Goal: Information Seeking & Learning: Learn about a topic

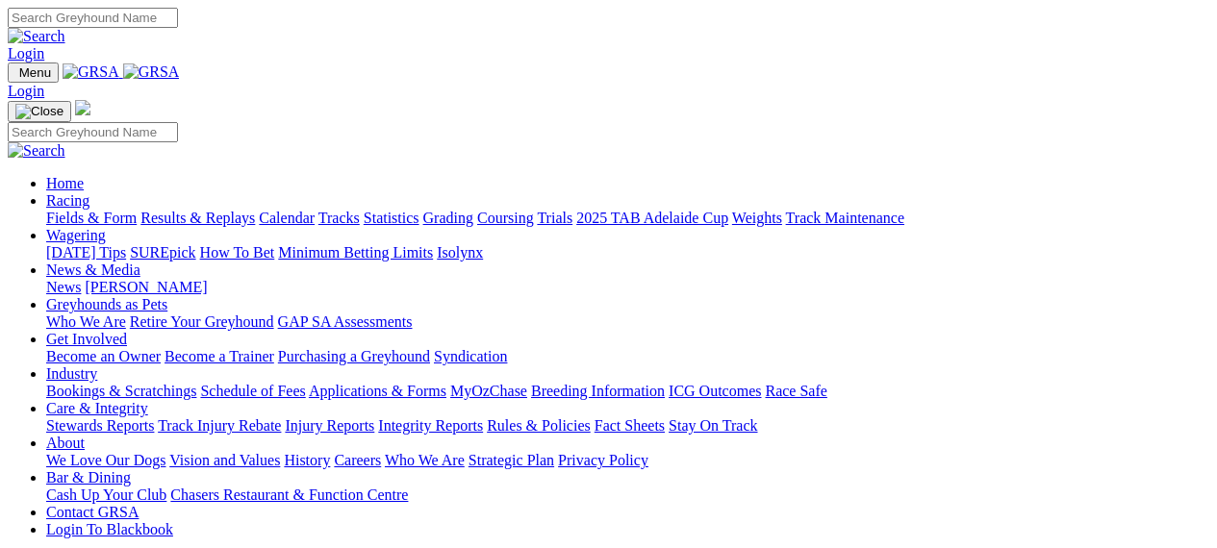
click at [591, 418] on link "Rules & Policies" at bounding box center [539, 426] width 104 height 16
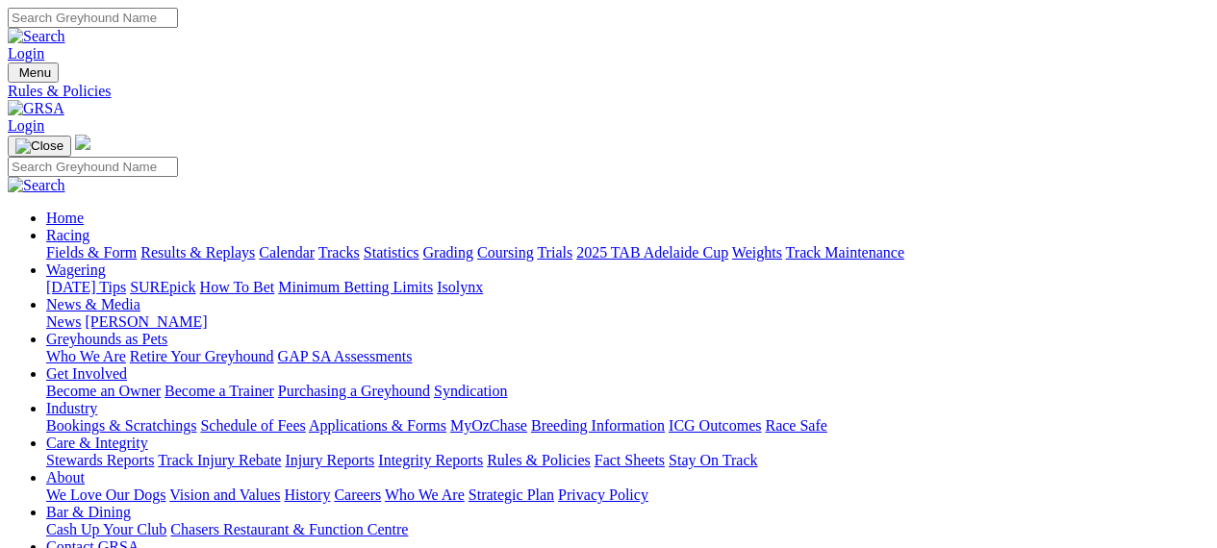
click at [148, 452] on link "Stewards Reports" at bounding box center [100, 460] width 108 height 16
click at [591, 452] on link "Rules & Policies" at bounding box center [539, 460] width 104 height 16
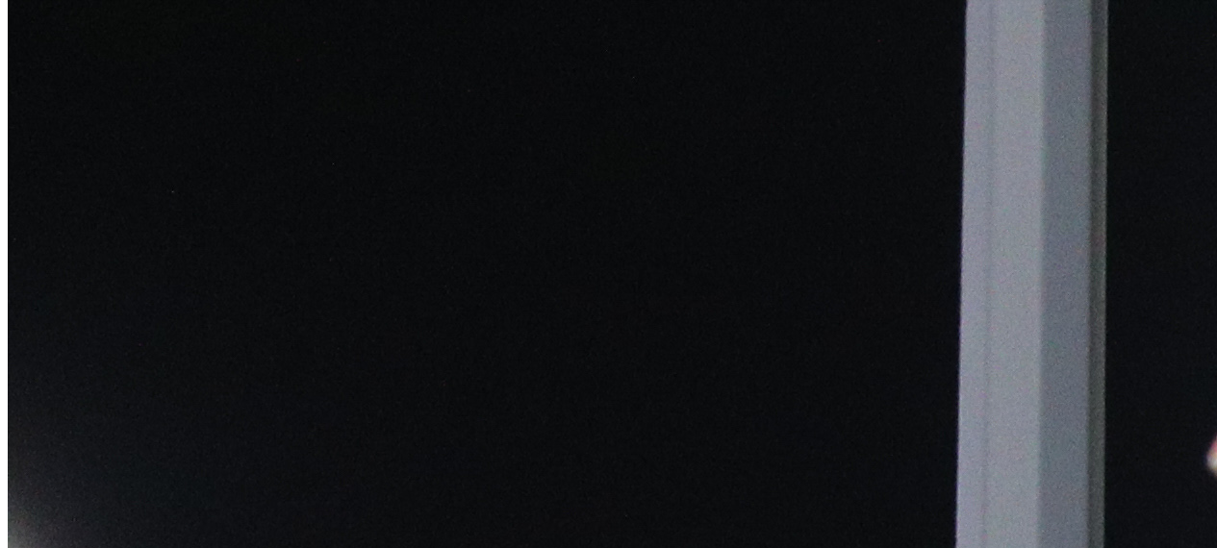
scroll to position [874, 0]
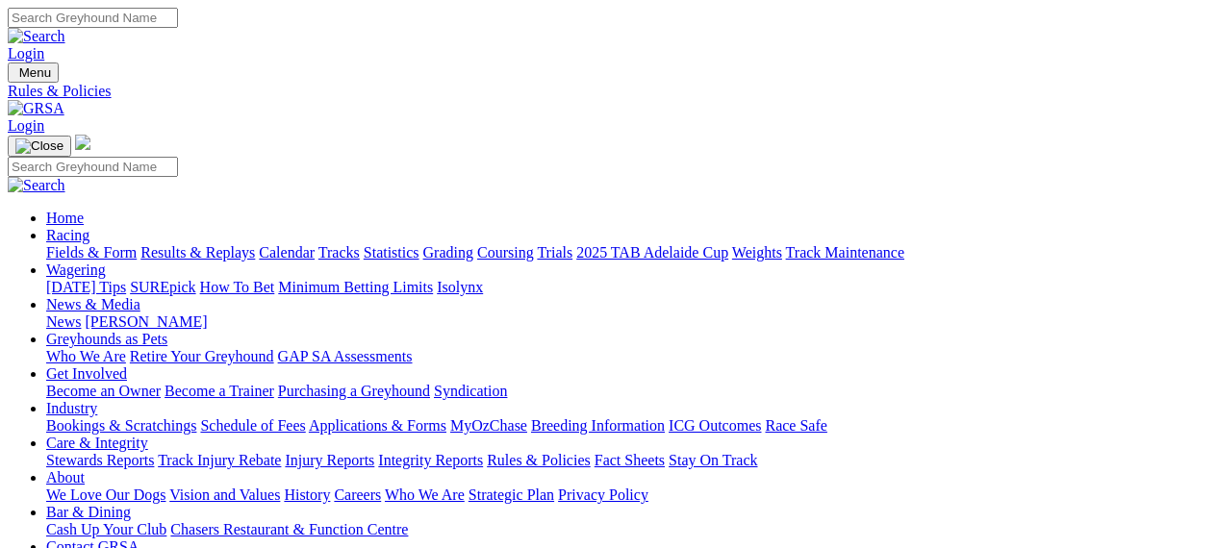
click at [148, 435] on link "Care & Integrity" at bounding box center [97, 443] width 102 height 16
click at [665, 452] on link "Fact Sheets" at bounding box center [630, 460] width 70 height 16
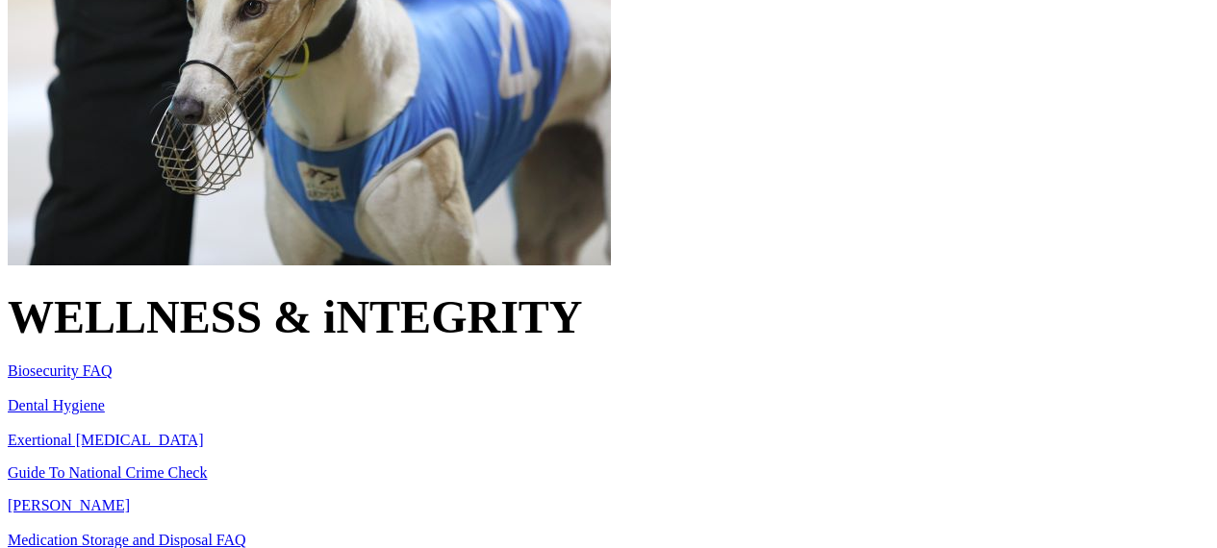
scroll to position [774, 0]
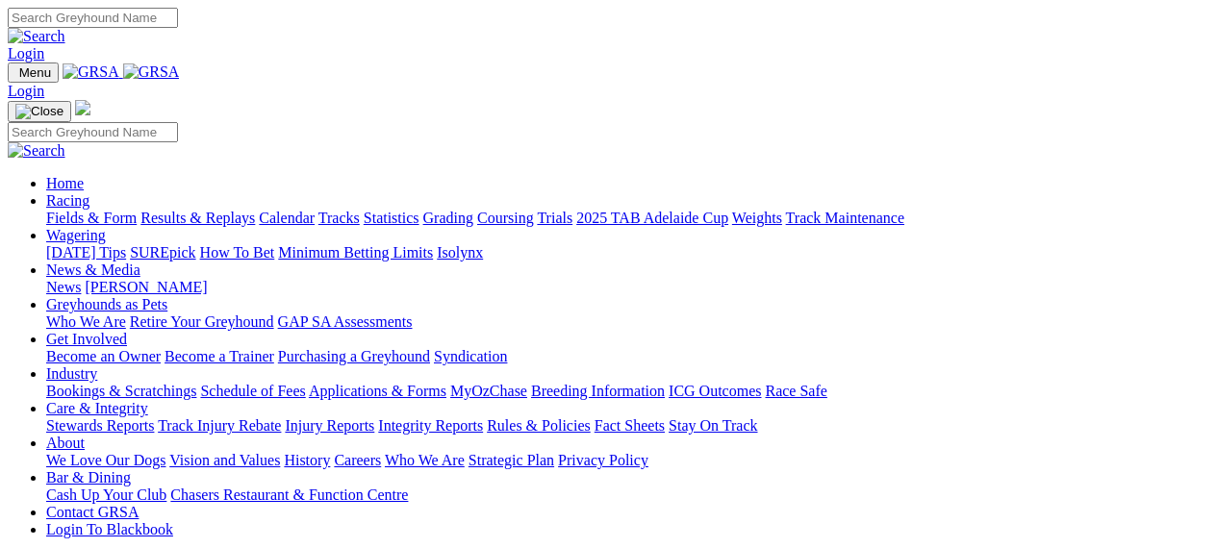
click at [148, 400] on link "Care & Integrity" at bounding box center [97, 408] width 102 height 16
click at [591, 418] on link "Rules & Policies" at bounding box center [539, 426] width 104 height 16
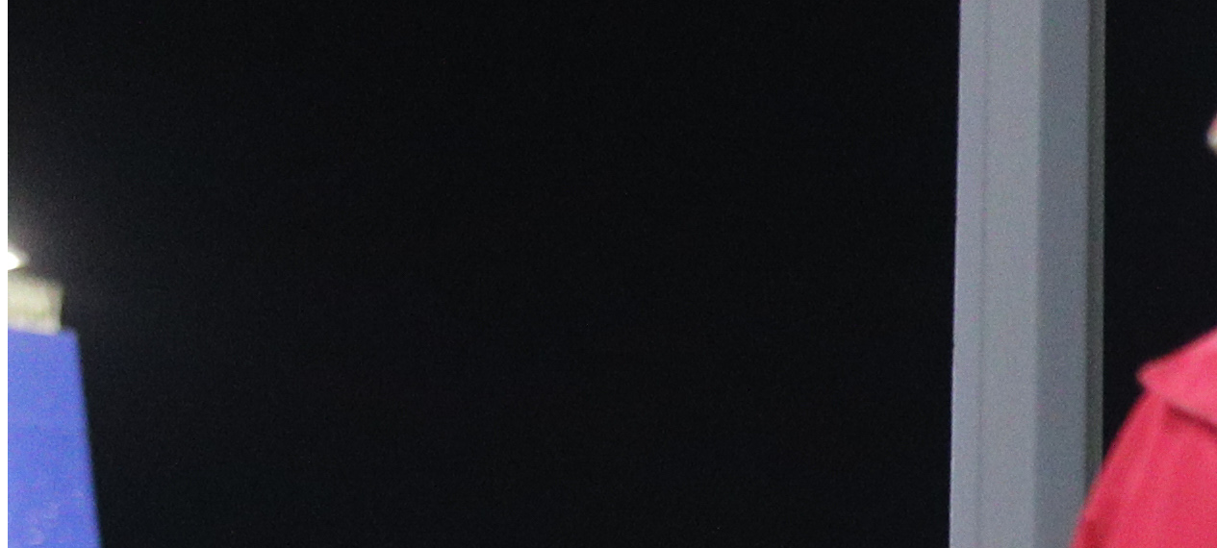
scroll to position [1221, 0]
